Goal: Information Seeking & Learning: Learn about a topic

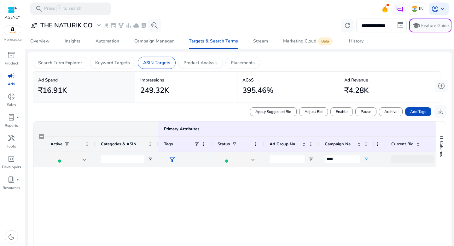
scroll to position [0, 97]
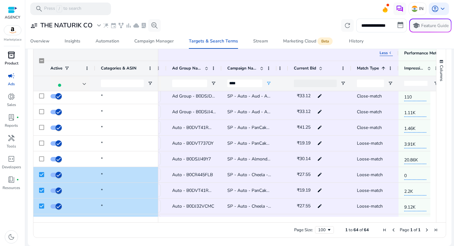
click at [15, 59] on div "inventory_2" at bounding box center [12, 55] width 18 height 10
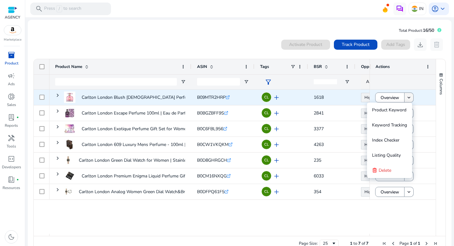
click at [406, 97] on mat-icon "keyboard_arrow_down" at bounding box center [409, 98] width 6 height 6
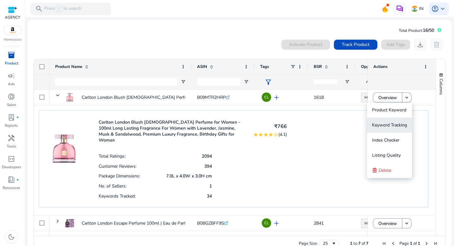
click at [394, 123] on span "Keyword Tracking" at bounding box center [389, 125] width 35 height 6
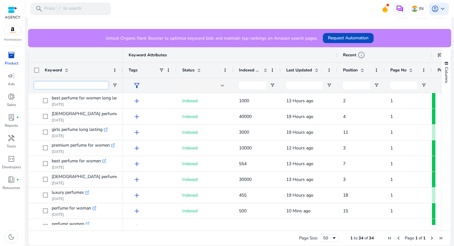
click at [90, 86] on input "Keyword Filter Input" at bounding box center [71, 86] width 74 height 8
type input "**********"
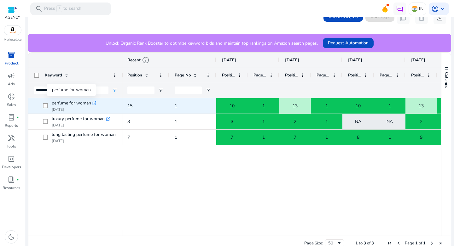
click at [75, 103] on span "perfume for woman" at bounding box center [71, 103] width 39 height 9
copy div "perfume for woman .st0{fill:#2c8af8}"
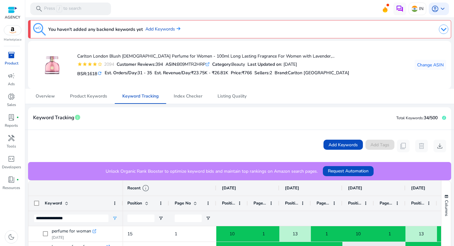
click at [186, 64] on div "ASIN: B09MTR2HRP .st0{fill:#2c8af8}" at bounding box center [187, 64] width 44 height 7
copy div "B09MTR2HRP"
click at [11, 80] on span "campaign" at bounding box center [12, 76] width 8 height 8
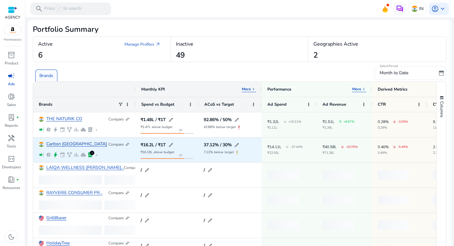
click at [66, 144] on link "Carlton [GEOGRAPHIC_DATA]" at bounding box center [76, 144] width 61 height 5
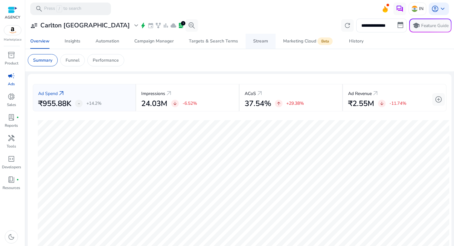
click at [259, 43] on div "Stream" at bounding box center [260, 41] width 15 height 4
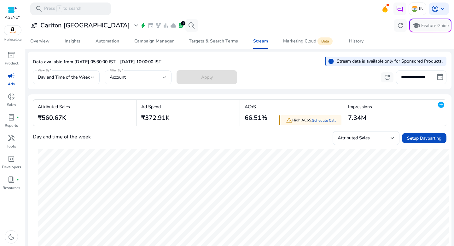
click at [414, 77] on input "**********" at bounding box center [421, 78] width 50 height 14
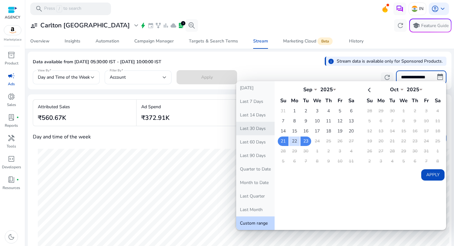
click at [259, 128] on button "Last 30 Days" at bounding box center [255, 129] width 38 height 14
type input "**********"
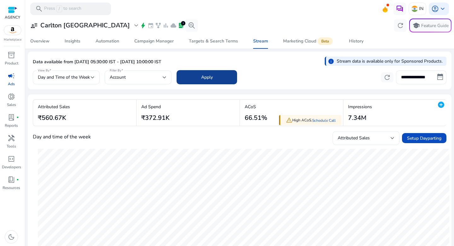
click at [218, 82] on span at bounding box center [206, 77] width 61 height 15
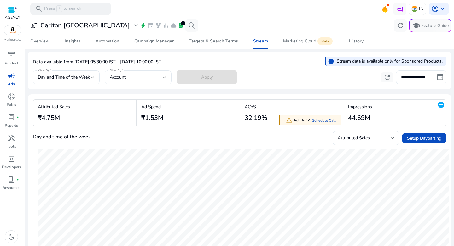
click at [417, 79] on input "**********" at bounding box center [421, 78] width 50 height 14
select select "*"
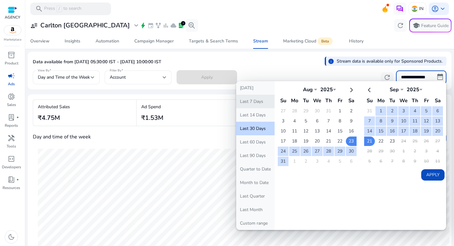
click at [255, 104] on button "Last 7 Days" at bounding box center [255, 102] width 38 height 14
type input "**********"
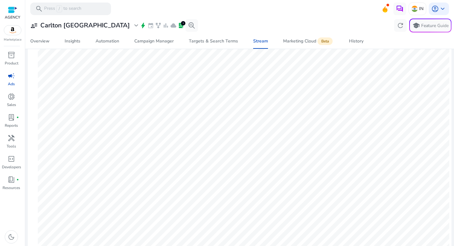
scroll to position [167, 0]
click at [81, 26] on h3 "Carlton [GEOGRAPHIC_DATA]" at bounding box center [85, 26] width 90 height 8
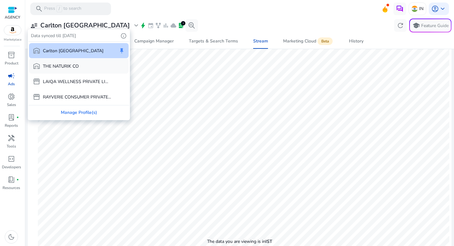
click at [61, 70] on div "warehouse THE NATURIK CO" at bounding box center [56, 66] width 46 height 8
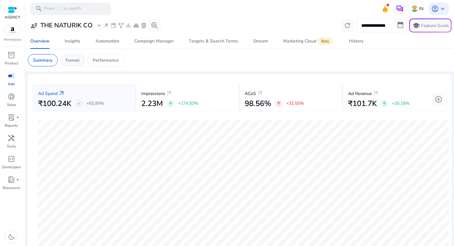
click at [76, 65] on div "Funnel" at bounding box center [72, 60] width 25 height 12
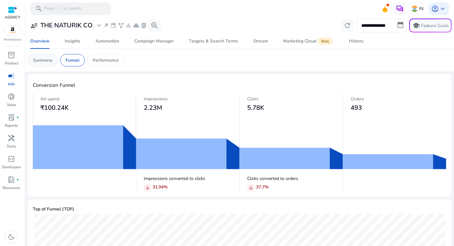
click at [47, 62] on p "Summary" at bounding box center [42, 60] width 19 height 7
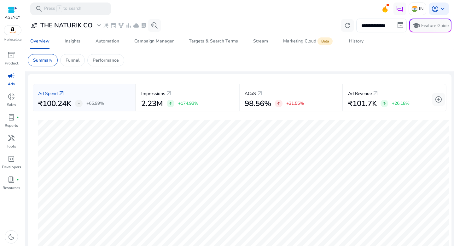
click at [380, 28] on input "**********" at bounding box center [381, 26] width 50 height 14
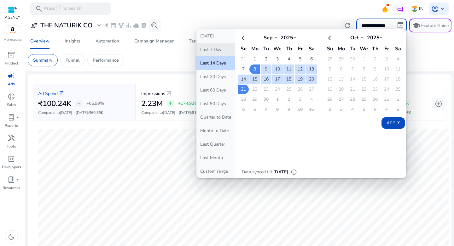
click at [211, 51] on button "Last 7 Days" at bounding box center [215, 50] width 38 height 14
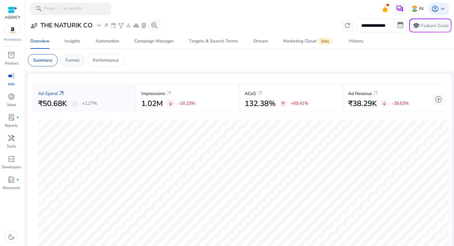
click at [73, 59] on p "Funnel" at bounding box center [73, 60] width 14 height 7
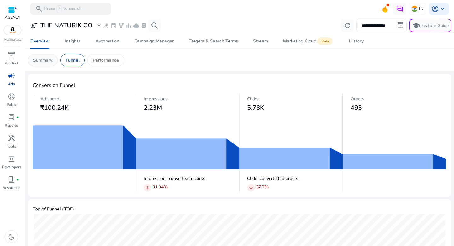
click at [46, 62] on p "Summary" at bounding box center [42, 60] width 19 height 7
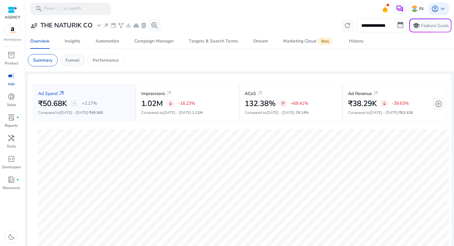
click at [72, 63] on p "Funnel" at bounding box center [73, 60] width 14 height 7
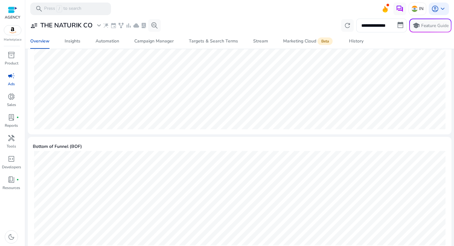
scroll to position [300, 0]
